Goal: Task Accomplishment & Management: Manage account settings

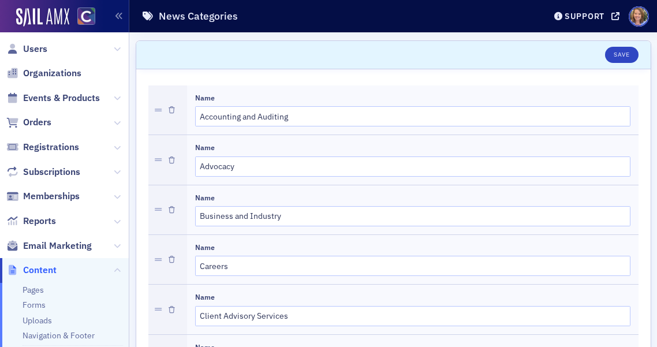
click at [47, 49] on span "Users" at bounding box center [64, 48] width 129 height 25
click at [34, 47] on span "Users" at bounding box center [35, 49] width 24 height 13
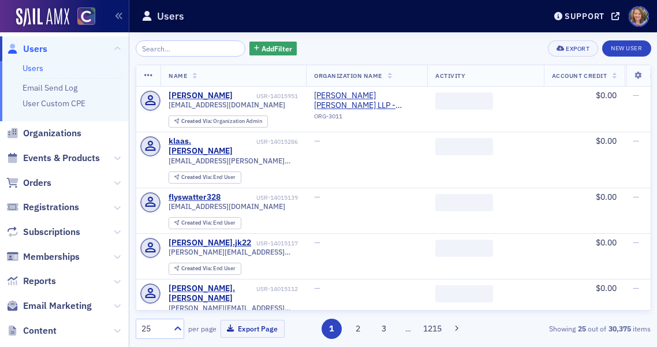
click at [161, 49] on input "search" at bounding box center [191, 48] width 110 height 16
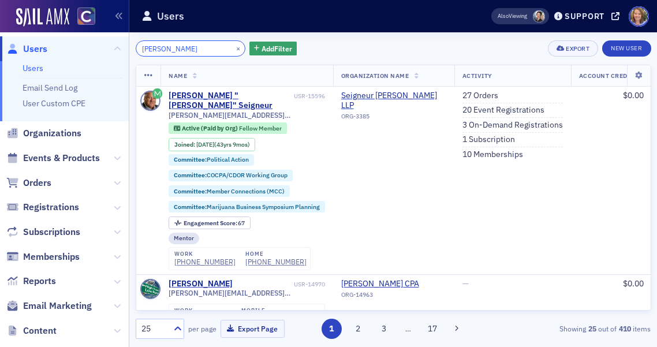
drag, startPoint x: 182, startPoint y: 45, endPoint x: 139, endPoint y: 49, distance: 42.9
click at [139, 49] on input "[PERSON_NAME]" at bounding box center [191, 48] width 110 height 16
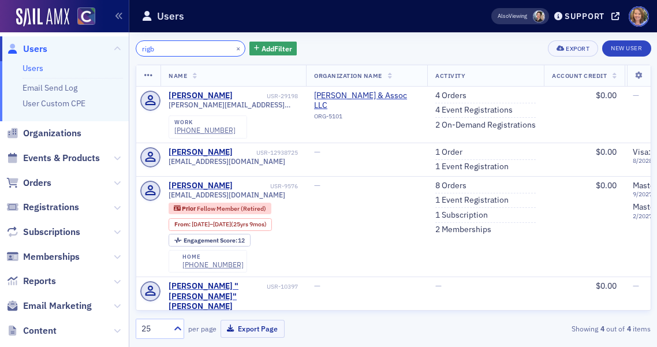
drag, startPoint x: 176, startPoint y: 49, endPoint x: 135, endPoint y: 52, distance: 41.2
click at [136, 52] on div "rigb ×" at bounding box center [191, 48] width 110 height 16
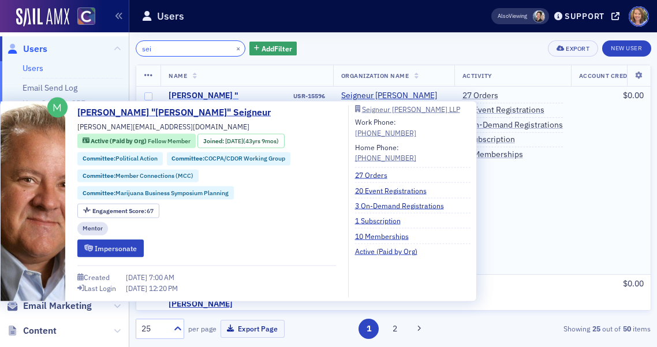
type input "sei"
click at [186, 96] on div "[PERSON_NAME] "[PERSON_NAME]" Seigneur" at bounding box center [230, 101] width 122 height 20
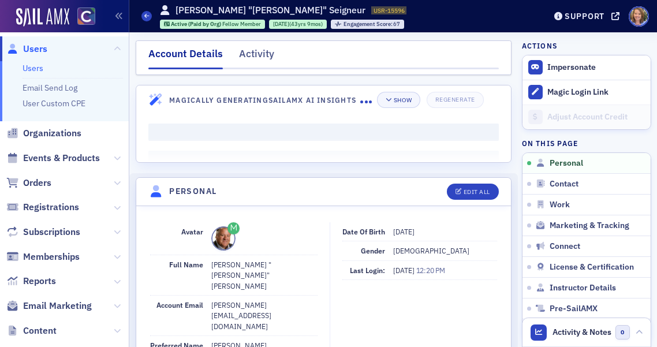
click at [222, 241] on span at bounding box center [223, 238] width 24 height 24
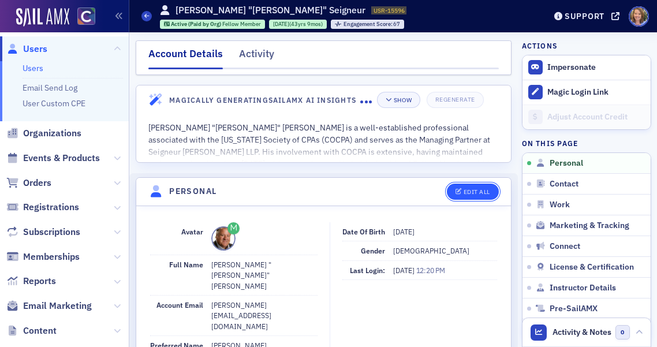
click at [473, 191] on div "Edit All" at bounding box center [477, 192] width 27 height 6
select select "US"
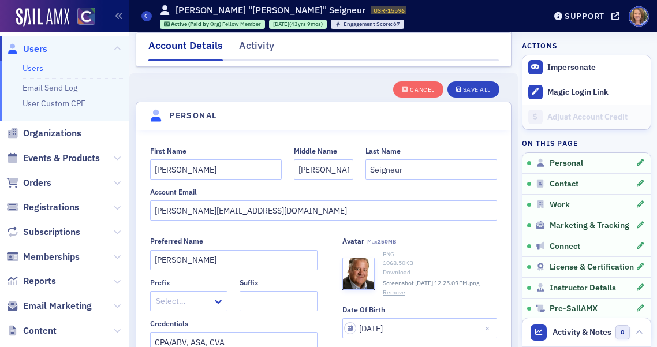
scroll to position [135, 0]
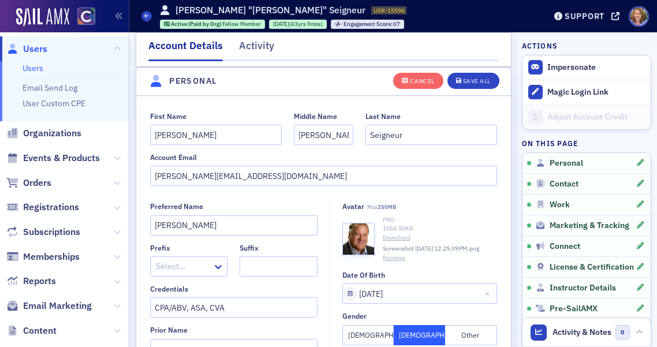
click at [391, 239] on link "Download" at bounding box center [440, 237] width 114 height 9
